Goal: Answer question/provide support

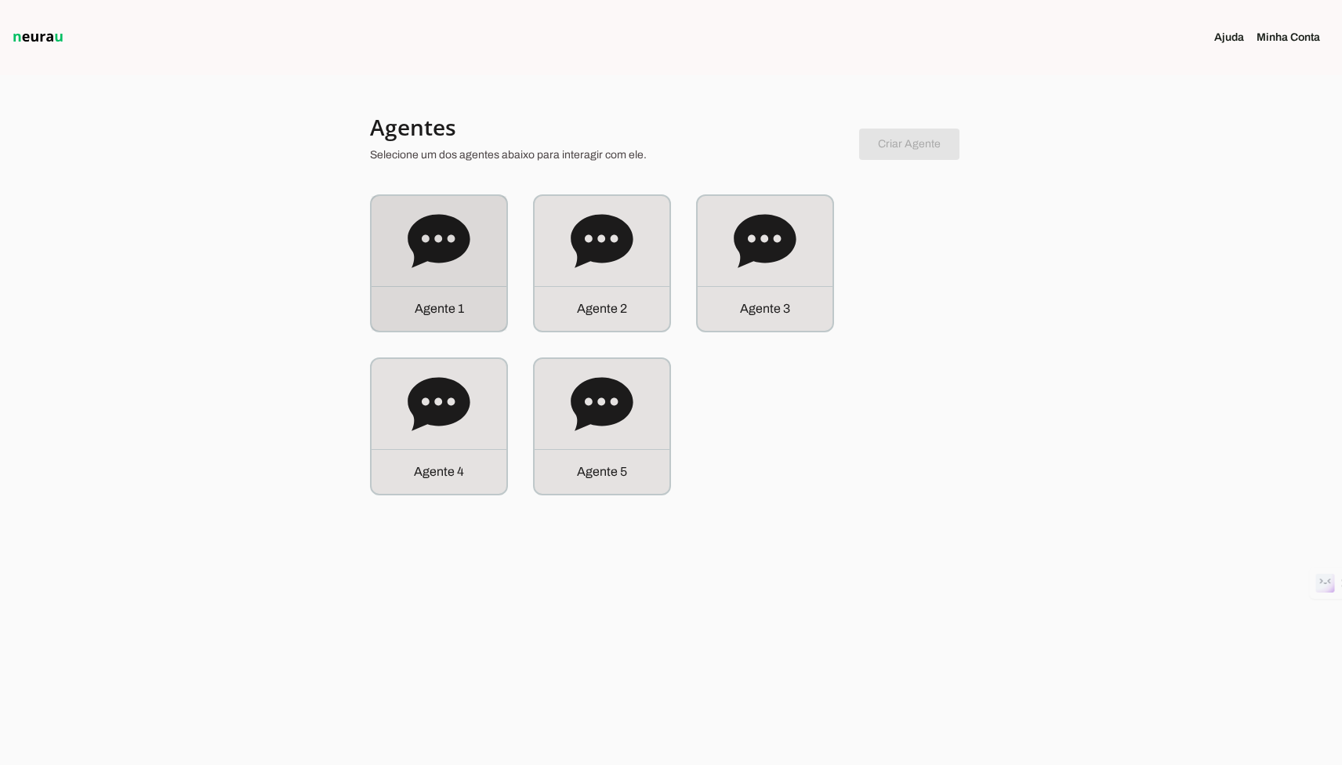
click at [482, 283] on div "A g e n t e 1" at bounding box center [438, 263] width 135 height 135
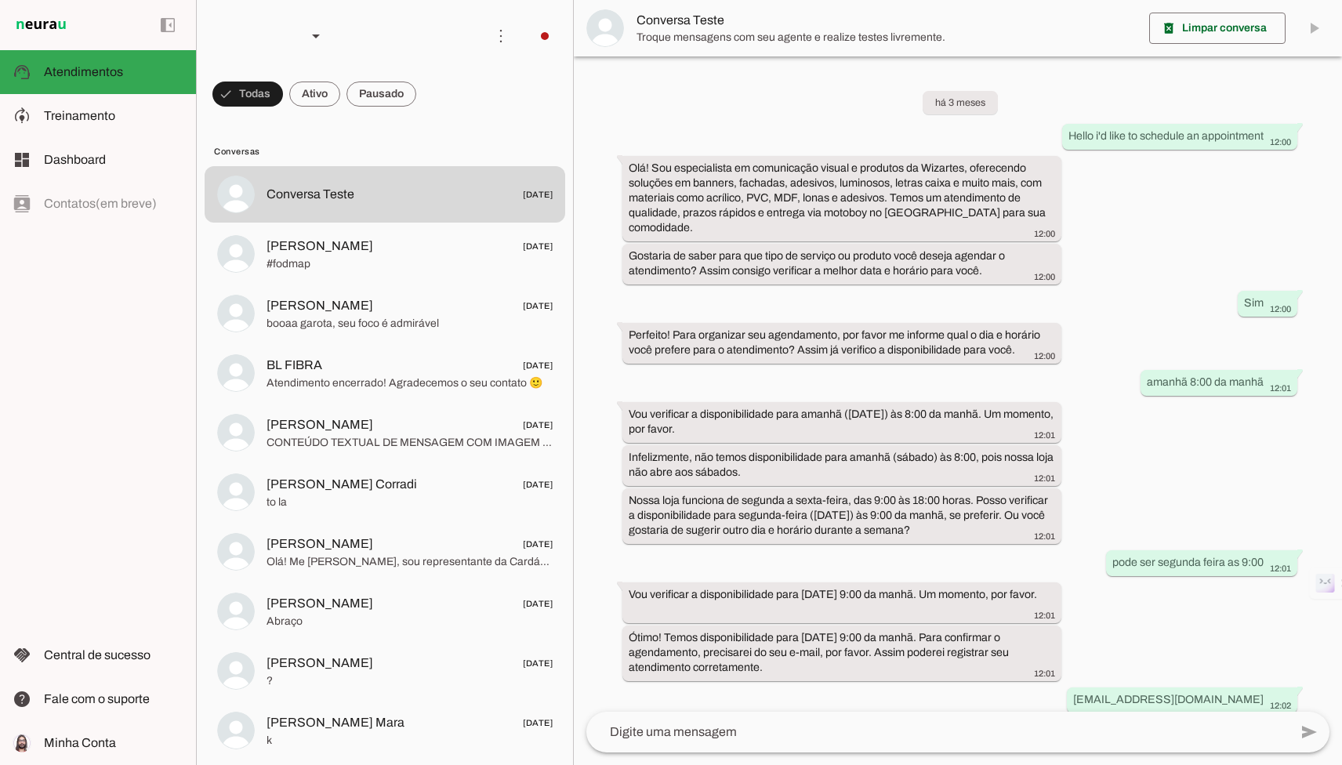
scroll to position [219, 0]
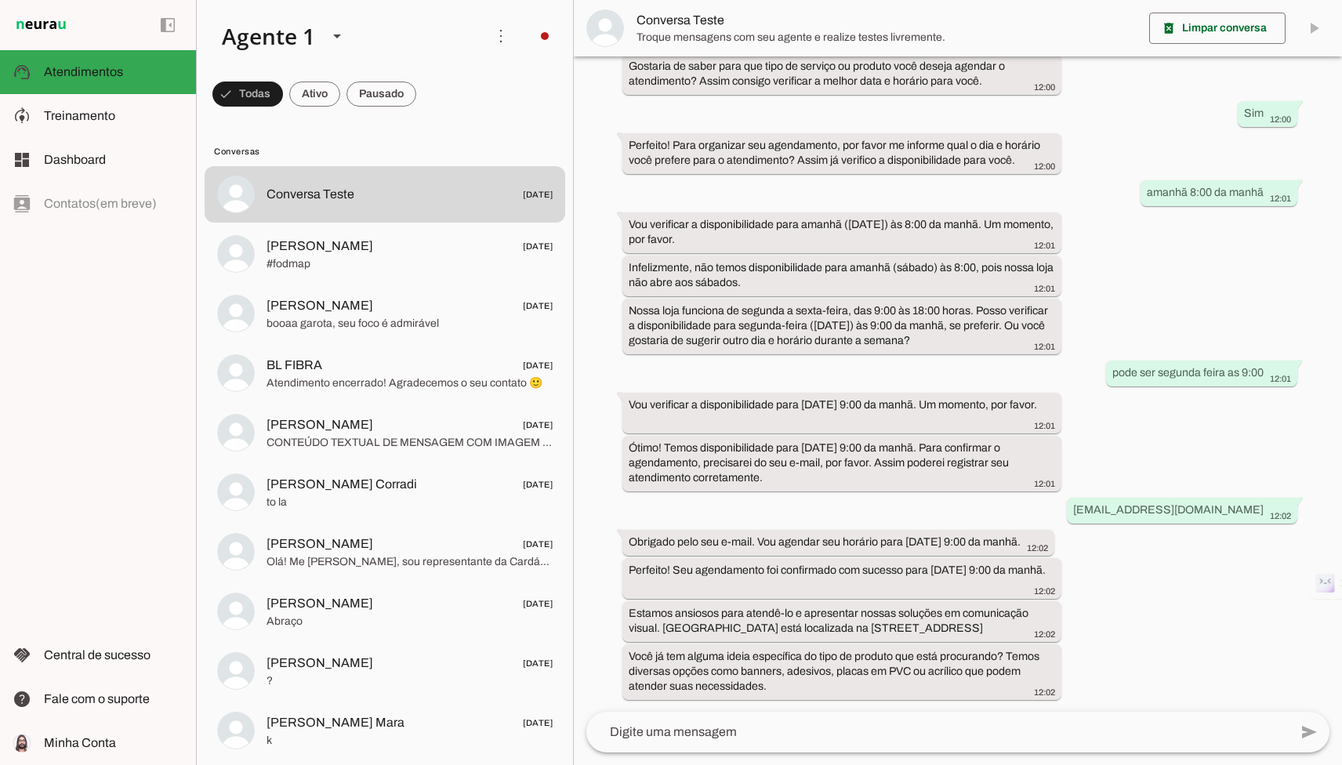
click at [605, 132] on div "há 3 meses Hello i'd like to schedule an appointment 12:00 Olá! Sou especialist…" at bounding box center [958, 383] width 768 height 655
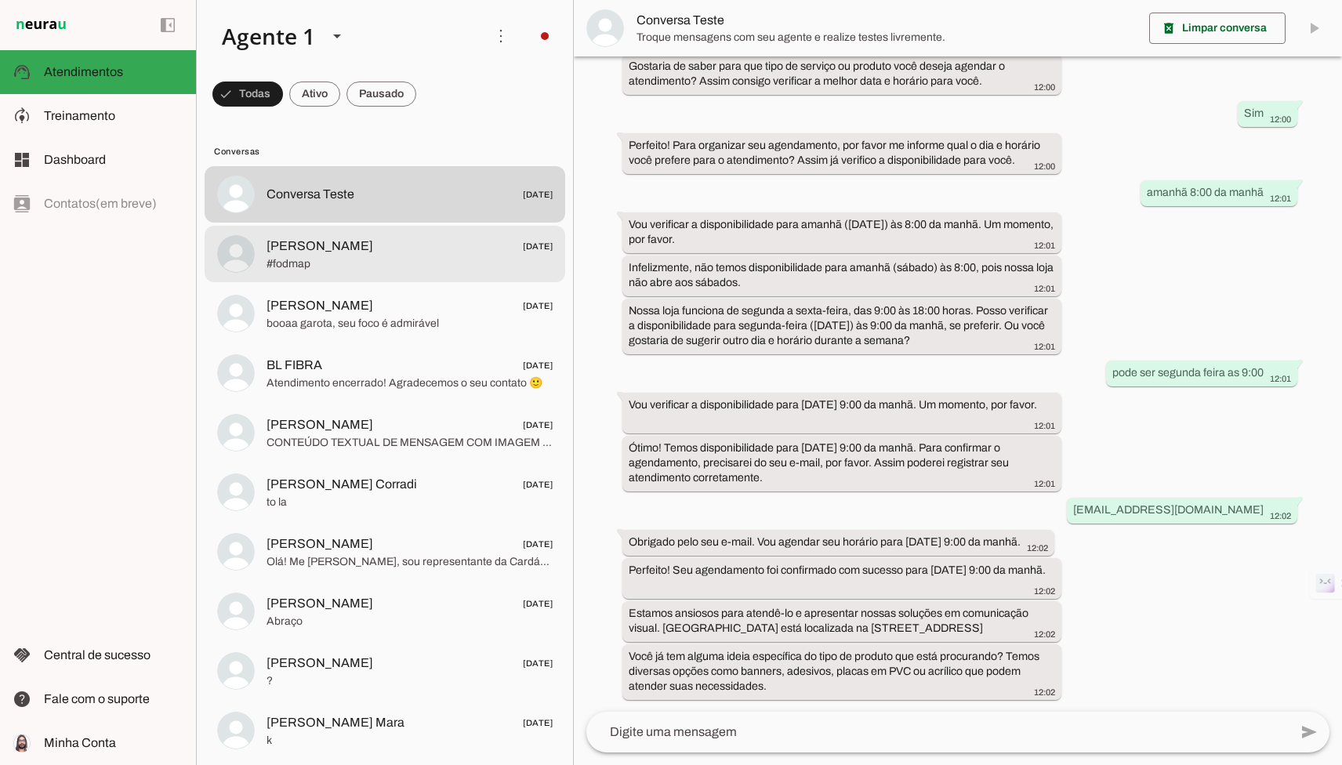
click at [471, 241] on span "[PERSON_NAME] [DATE]" at bounding box center [409, 247] width 286 height 20
